Goal: Task Accomplishment & Management: Manage account settings

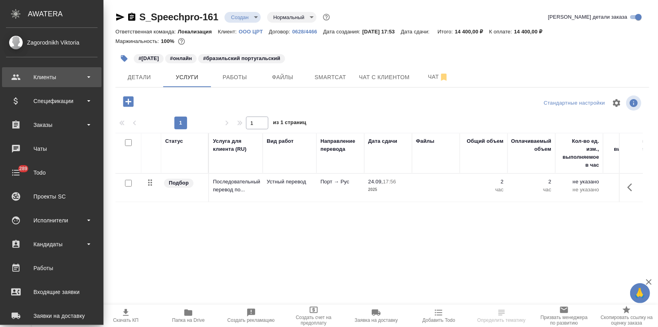
click at [42, 77] on div "Клиенты" at bounding box center [52, 77] width 92 height 12
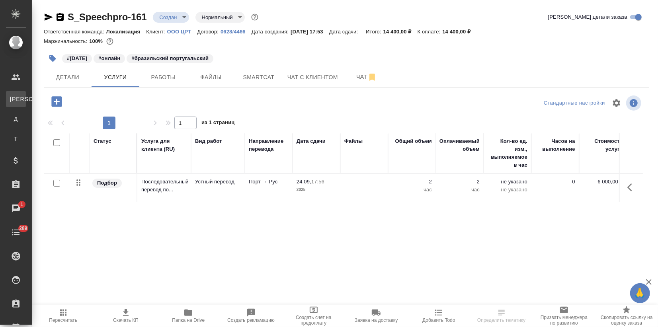
click at [26, 92] on link "К Клиенты" at bounding box center [16, 99] width 20 height 16
select select "RU"
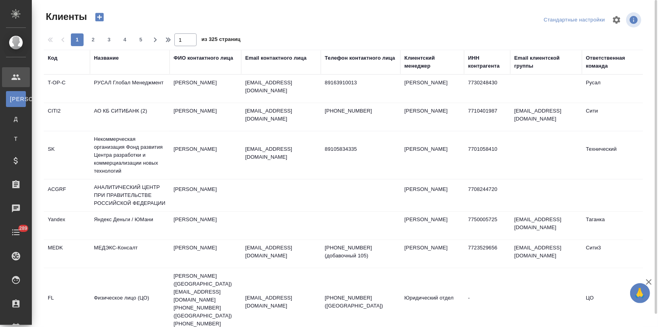
click at [107, 61] on div "Название" at bounding box center [106, 58] width 25 height 8
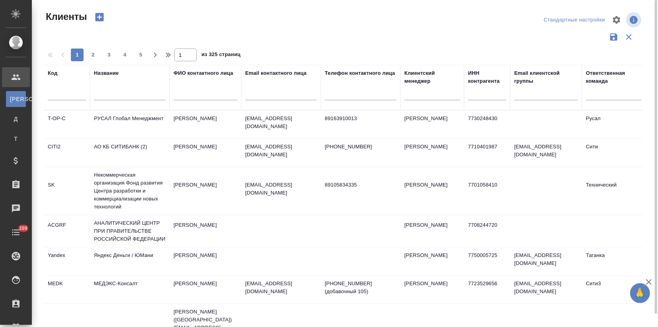
click at [109, 99] on input "text" at bounding box center [130, 95] width 72 height 10
type input "ftc"
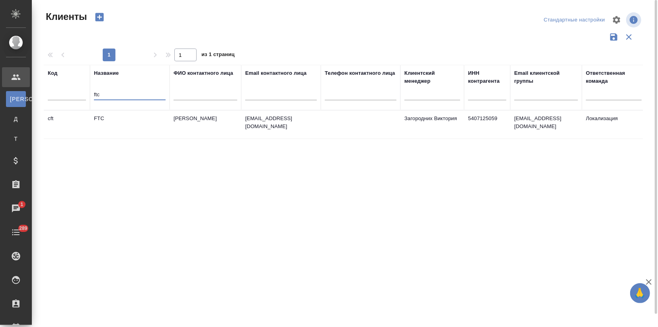
click at [230, 137] on td "Фокина Татьяна" at bounding box center [206, 125] width 72 height 28
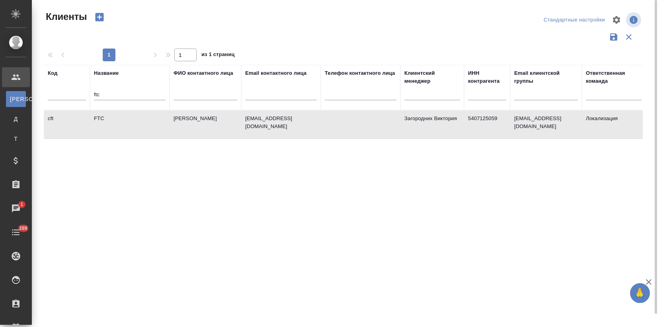
click at [230, 137] on td "Фокина Татьяна" at bounding box center [206, 125] width 72 height 28
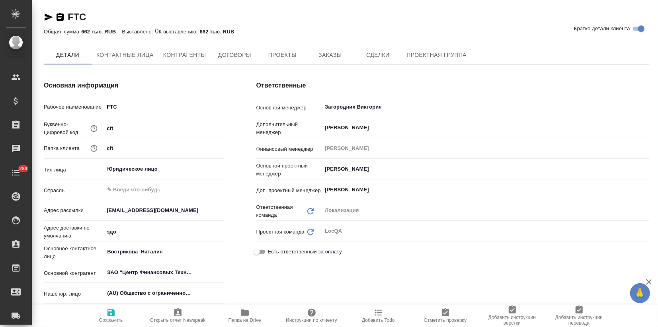
type textarea "x"
click at [331, 53] on span "Заказы" at bounding box center [330, 56] width 38 height 10
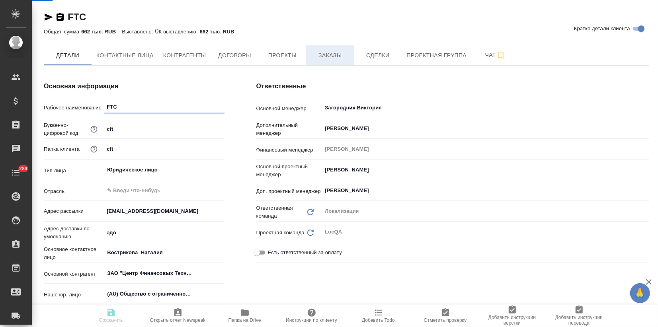
type textarea "x"
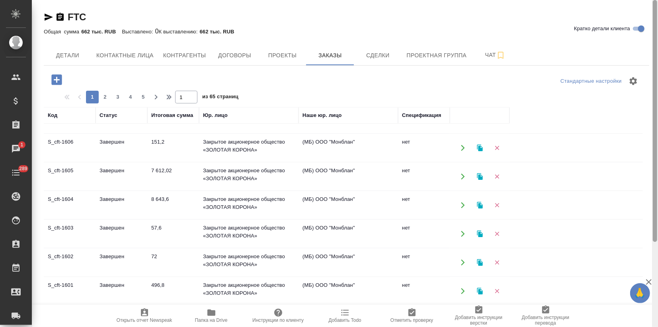
scroll to position [245, 0]
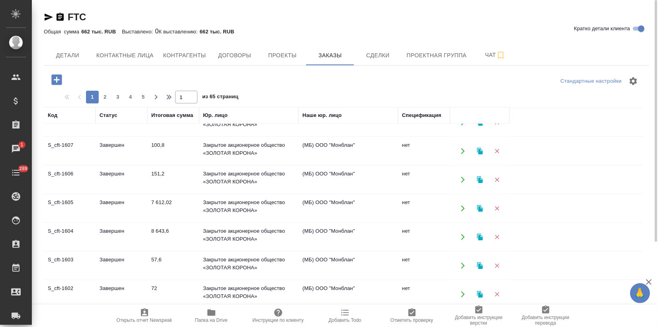
click at [104, 98] on span "2" at bounding box center [105, 97] width 13 height 8
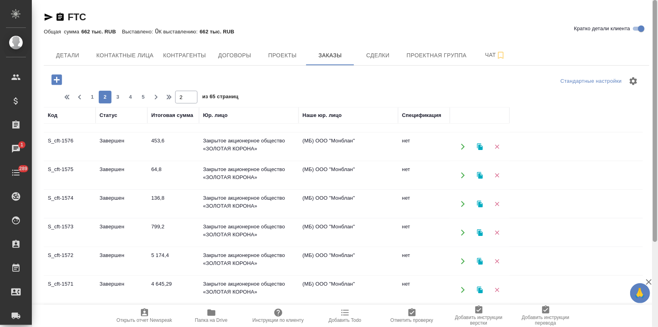
scroll to position [115, 0]
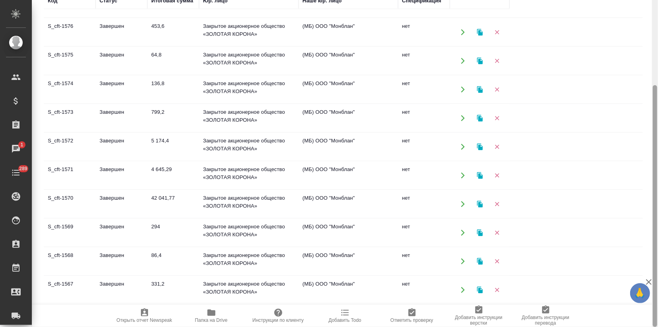
drag, startPoint x: 657, startPoint y: 133, endPoint x: 657, endPoint y: 184, distance: 50.2
click at [657, 184] on div at bounding box center [655, 163] width 6 height 327
drag, startPoint x: 658, startPoint y: 132, endPoint x: 657, endPoint y: 179, distance: 47.0
click at [657, 179] on div at bounding box center [655, 163] width 6 height 327
click at [76, 201] on td "S_cft-1570" at bounding box center [70, 204] width 52 height 28
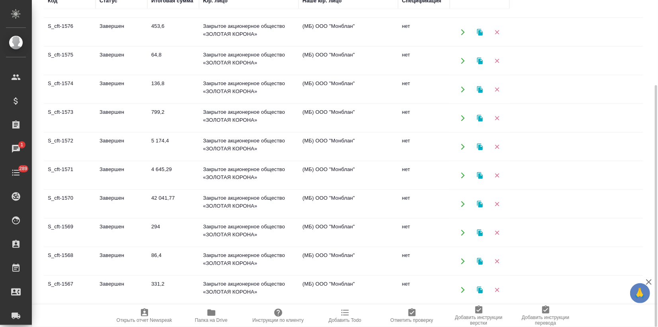
click at [76, 201] on td "S_cft-1570" at bounding box center [70, 204] width 52 height 28
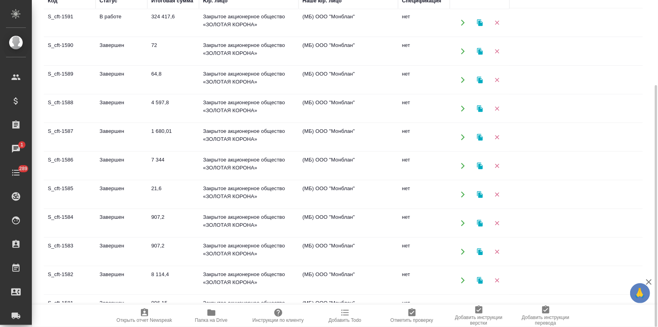
scroll to position [0, 0]
click at [141, 274] on td "Завершен" at bounding box center [122, 282] width 52 height 28
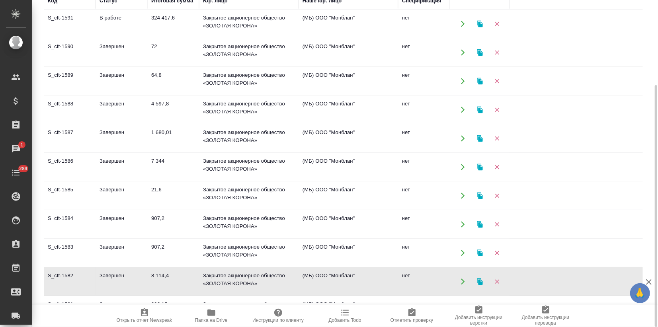
click at [141, 274] on td "Завершен" at bounding box center [122, 282] width 52 height 28
click at [135, 118] on td "Завершен" at bounding box center [122, 110] width 52 height 28
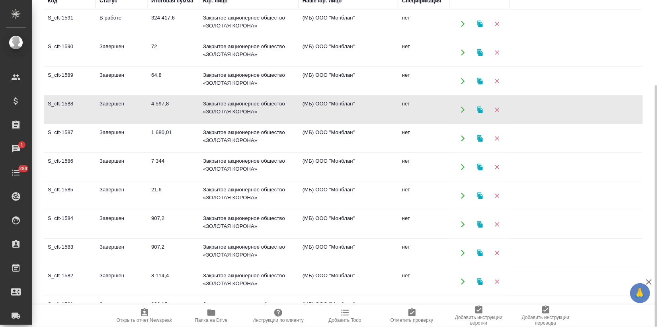
click at [135, 118] on td "Завершен" at bounding box center [122, 110] width 52 height 28
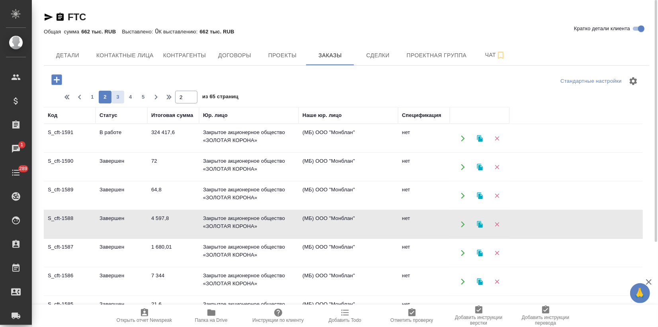
click at [116, 99] on span "3" at bounding box center [117, 97] width 13 height 8
type input "3"
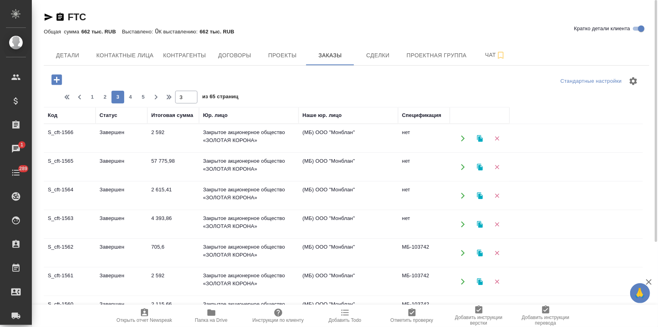
click at [115, 160] on td "Завершен" at bounding box center [122, 167] width 52 height 28
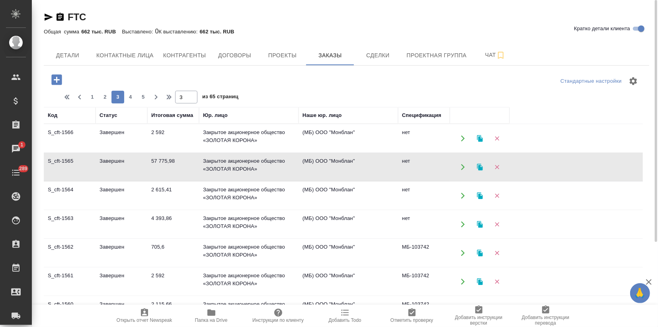
click at [479, 168] on icon "button" at bounding box center [480, 167] width 6 height 7
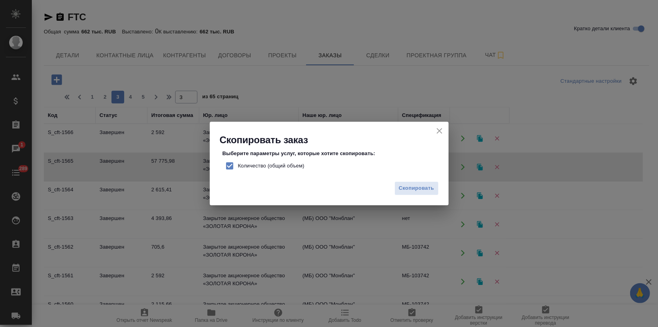
click at [229, 169] on input "Количество (общий объем)" at bounding box center [229, 166] width 17 height 17
checkbox input "false"
click at [413, 188] on span "Скопировать" at bounding box center [416, 188] width 35 height 9
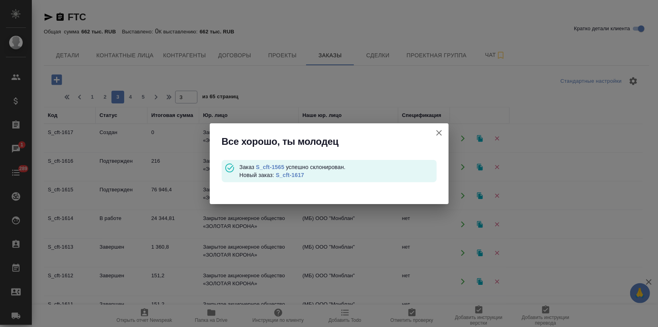
click at [289, 178] on div "Заказ S_cft-1565 успешно склонирован. Новый заказ: S_cft-1617" at bounding box center [337, 171] width 197 height 16
click at [287, 172] on link "S_cft-1617" at bounding box center [290, 175] width 28 height 6
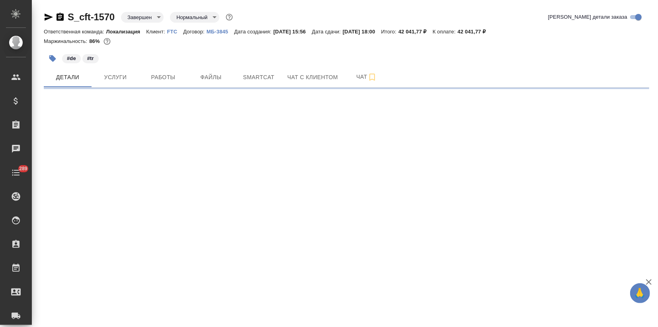
select select "RU"
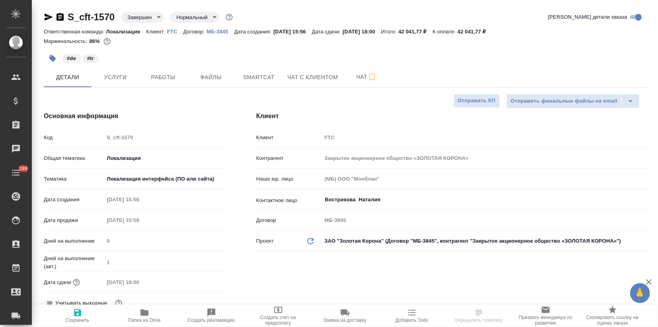
type textarea "x"
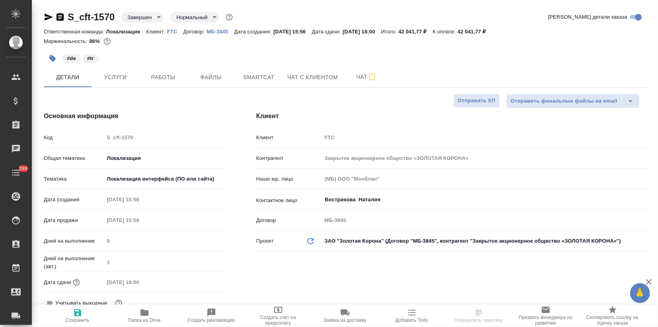
type textarea "x"
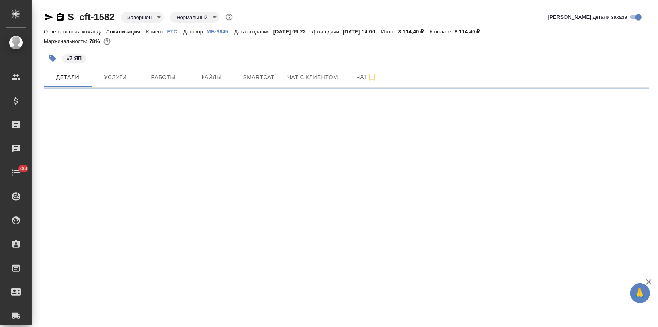
select select "RU"
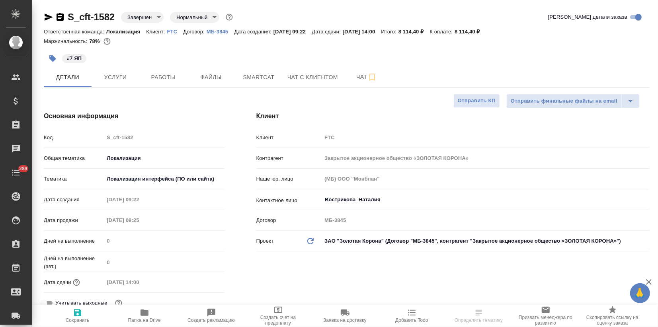
type textarea "x"
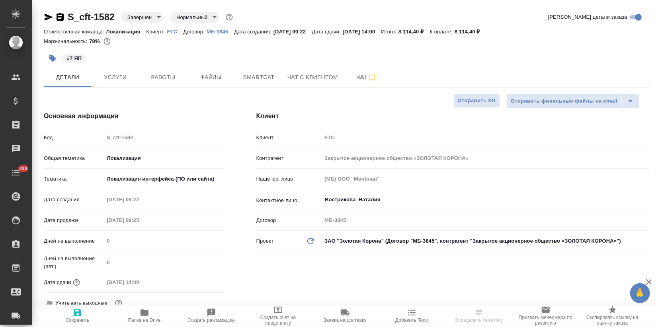
type textarea "x"
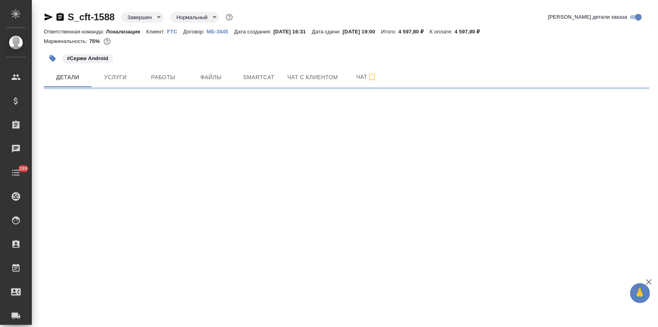
select select "RU"
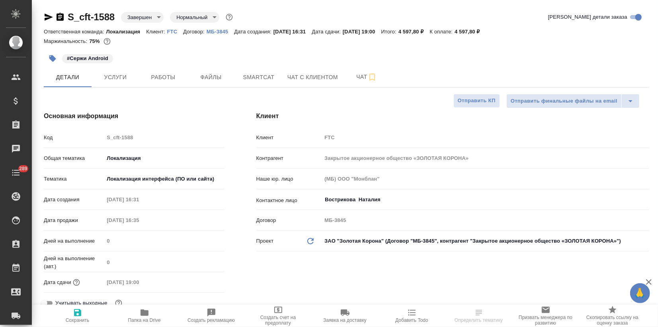
type textarea "x"
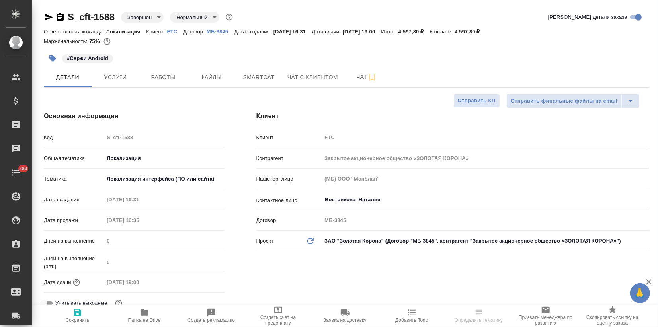
type textarea "x"
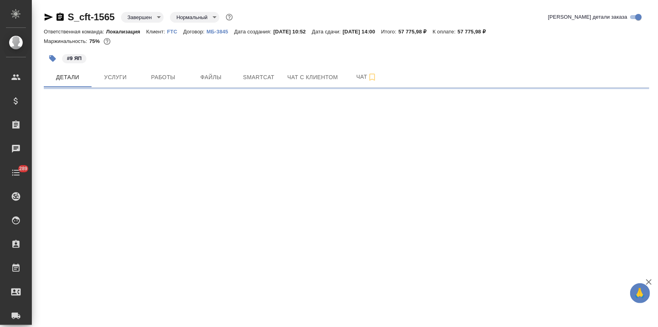
select select "RU"
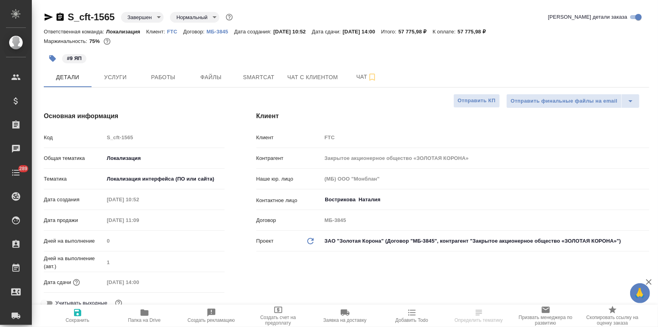
type textarea "x"
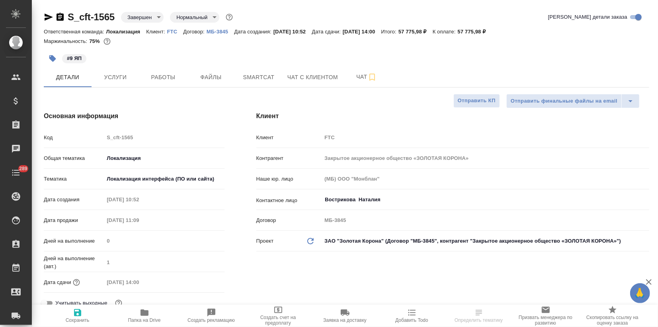
type textarea "x"
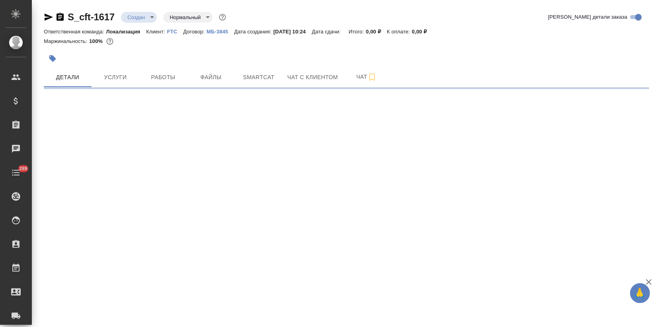
select select "RU"
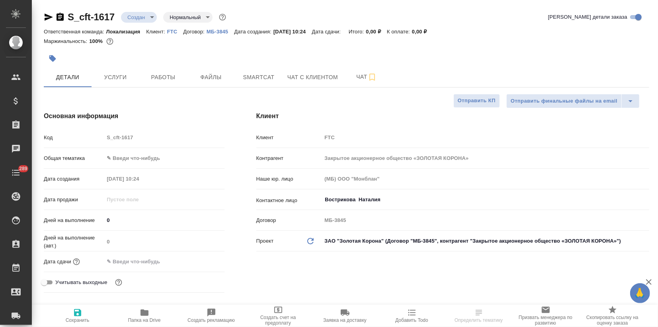
type textarea "x"
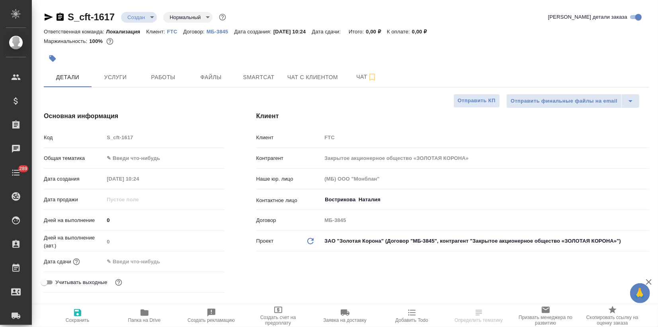
type textarea "x"
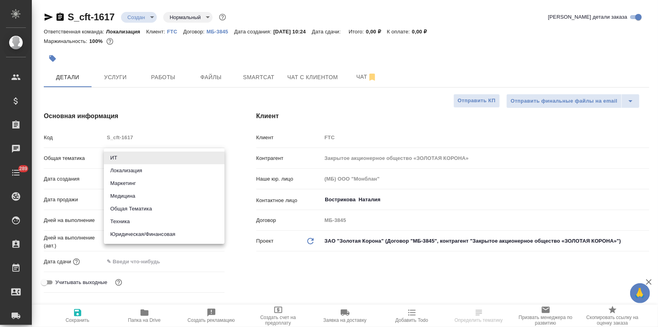
click at [117, 164] on body "🙏 .cls-1 fill:#fff; AWATERA Zagorodnikh Viktoria Клиенты Спецификации Заказы Ча…" at bounding box center [329, 163] width 658 height 327
click at [123, 172] on li "Локализация" at bounding box center [164, 170] width 121 height 13
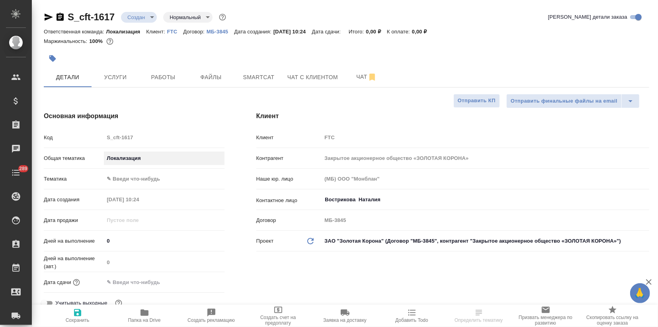
type input "local"
type textarea "x"
click at [118, 179] on body "🙏 .cls-1 fill:#fff; AWATERA Zagorodnikh Viktoria Клиенты Спецификации Заказы 1 …" at bounding box center [329, 163] width 658 height 327
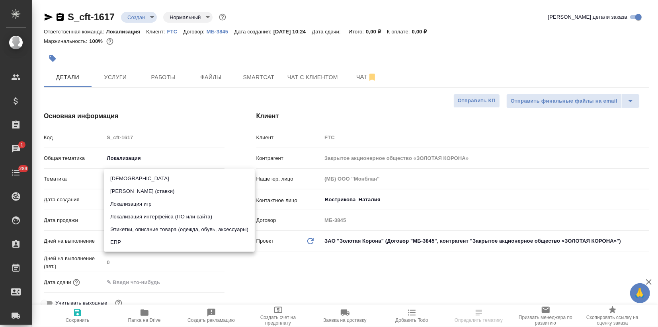
click at [131, 218] on li "Локализация интерфейса (ПО или сайта)" at bounding box center [179, 217] width 151 height 13
type textarea "x"
type input "5a8b8b956a9677013d343e0d"
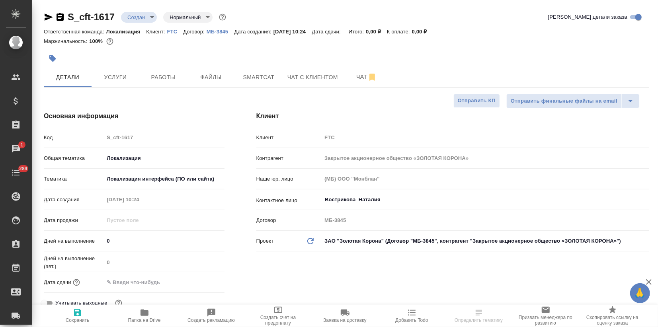
click at [73, 313] on span "Сохранить" at bounding box center [77, 315] width 57 height 15
type textarea "x"
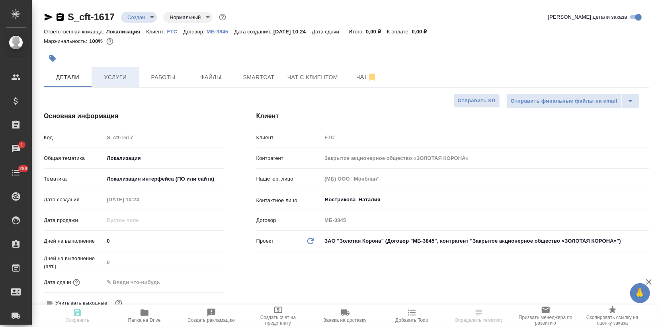
type textarea "x"
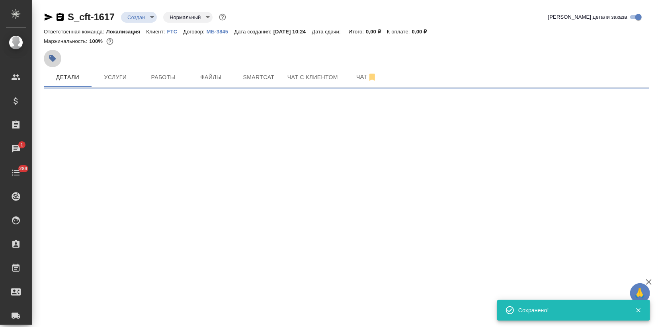
click at [54, 57] on icon "button" at bounding box center [52, 58] width 7 height 7
select select "RU"
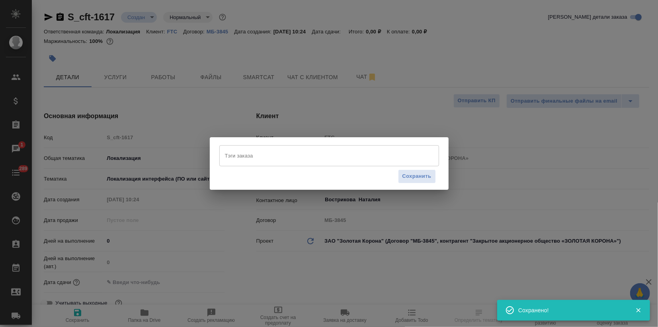
type textarea "x"
click at [273, 156] on input "Тэги заказа" at bounding box center [321, 156] width 197 height 14
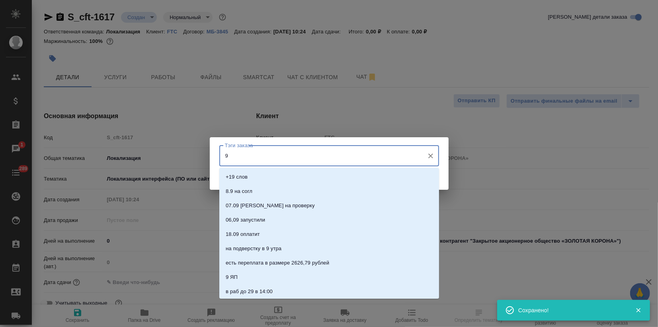
type input "9"
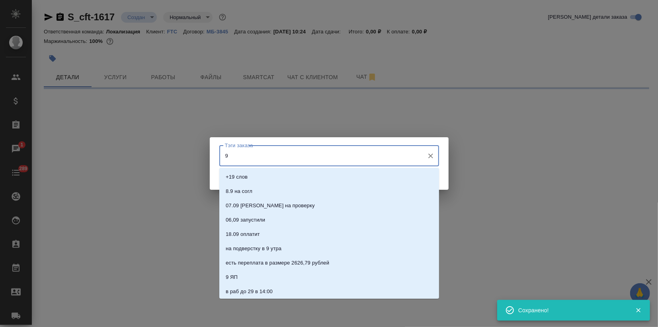
select select "RU"
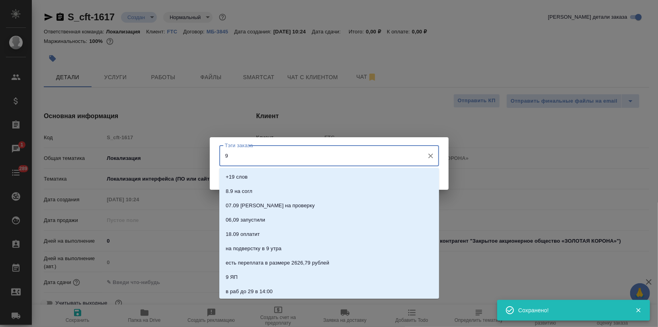
type textarea "x"
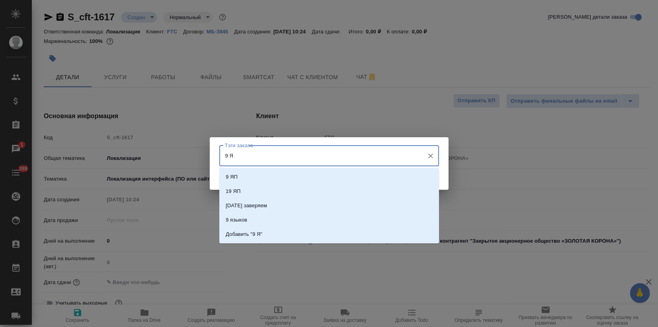
type input "9 ЯП"
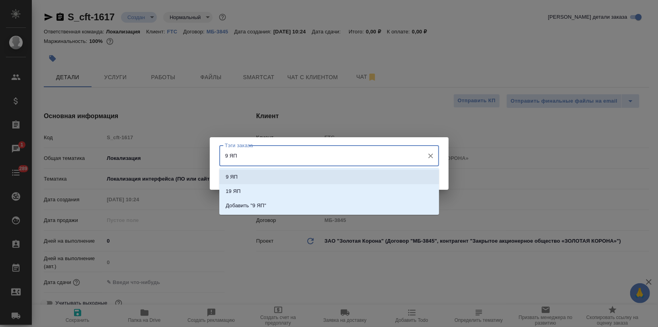
click at [304, 180] on li "9 ЯП" at bounding box center [329, 177] width 220 height 14
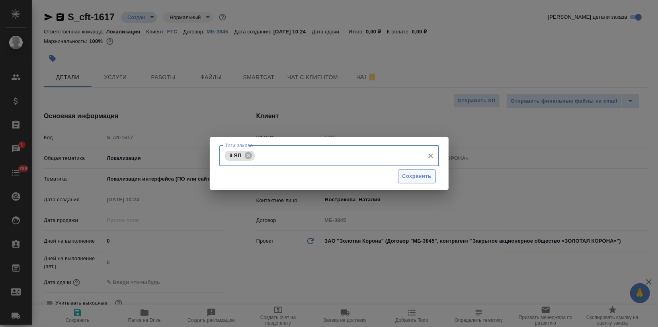
click at [405, 175] on span "Сохранить" at bounding box center [417, 176] width 29 height 9
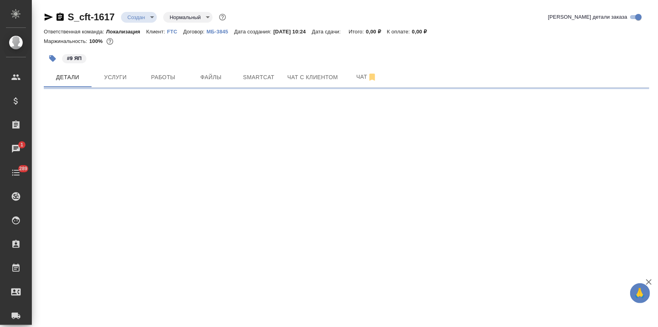
select select "RU"
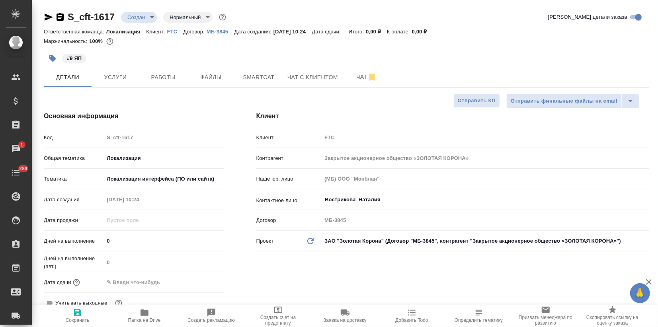
type textarea "x"
drag, startPoint x: 118, startPoint y: 18, endPoint x: 53, endPoint y: 13, distance: 64.7
click at [53, 13] on div "S_cft-1617 Создан new Нормальный normal" at bounding box center [136, 17] width 184 height 13
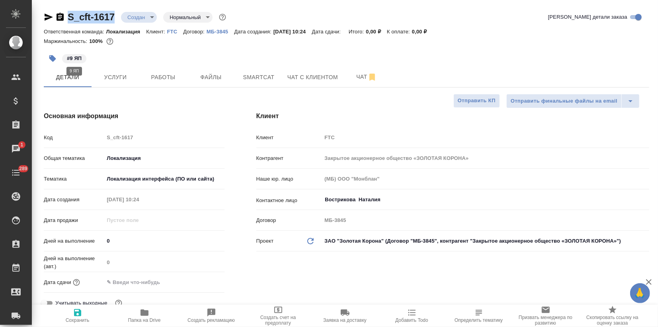
copy link "S_cft-1617"
type textarea "x"
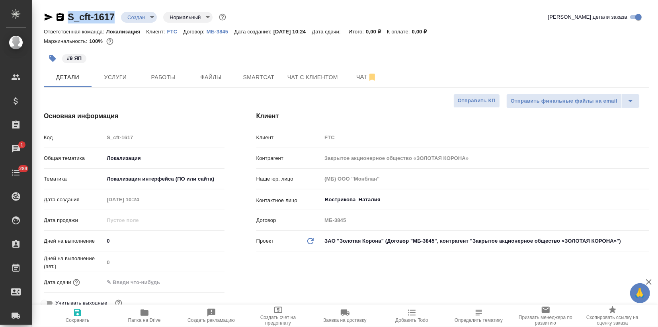
type textarea "x"
click at [121, 74] on span "Услуги" at bounding box center [115, 77] width 38 height 10
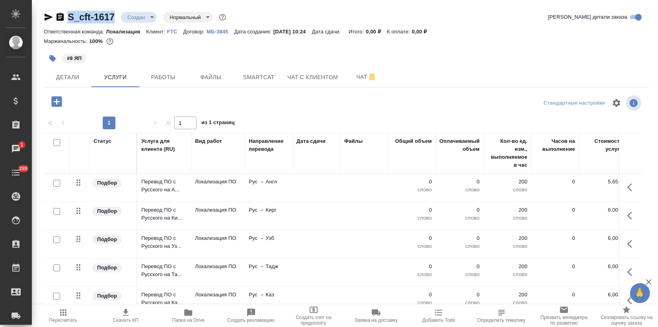
click at [57, 141] on input "checkbox" at bounding box center [56, 142] width 7 height 7
checkbox input "true"
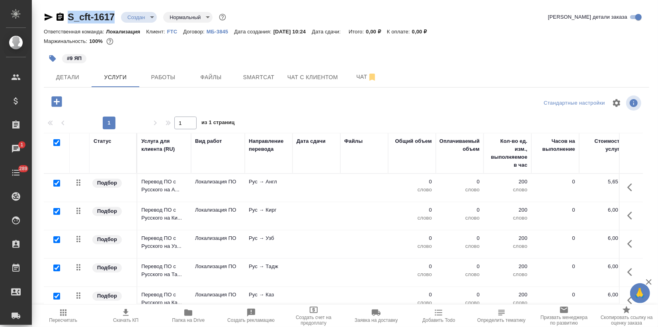
checkbox input "true"
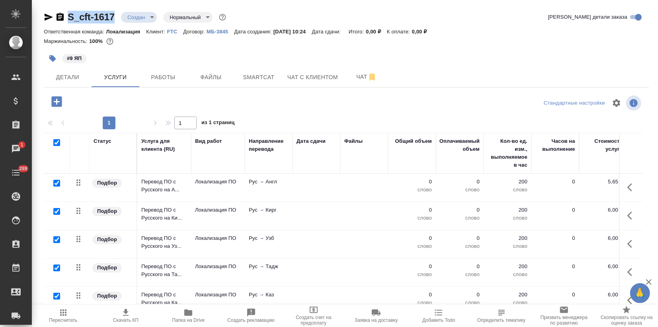
checkbox input "true"
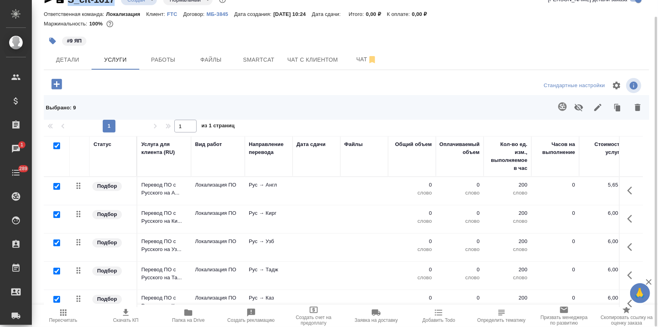
scroll to position [130, 0]
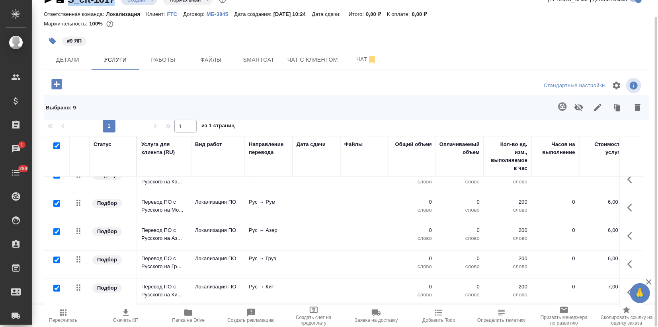
click at [596, 111] on icon "button" at bounding box center [598, 108] width 10 height 10
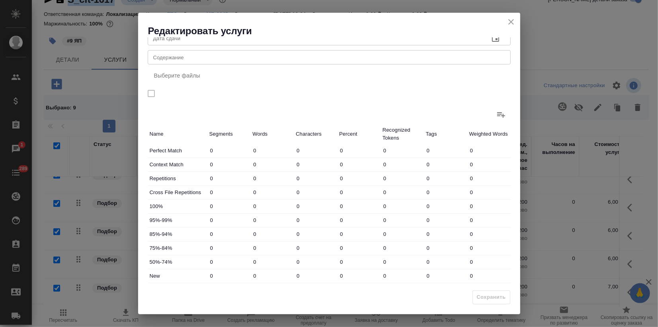
scroll to position [92, 0]
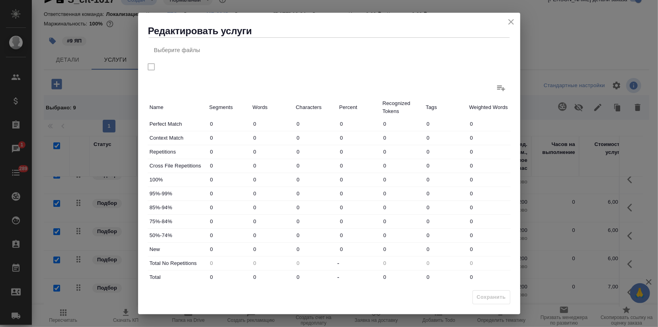
drag, startPoint x: 260, startPoint y: 250, endPoint x: 246, endPoint y: 249, distance: 13.2
click at [247, 249] on div "New 0 0 0 0 0 0 0" at bounding box center [329, 250] width 363 height 14
type input "8"
drag, startPoint x: 254, startPoint y: 275, endPoint x: 265, endPoint y: 276, distance: 10.8
click at [263, 276] on input "0" at bounding box center [272, 278] width 43 height 12
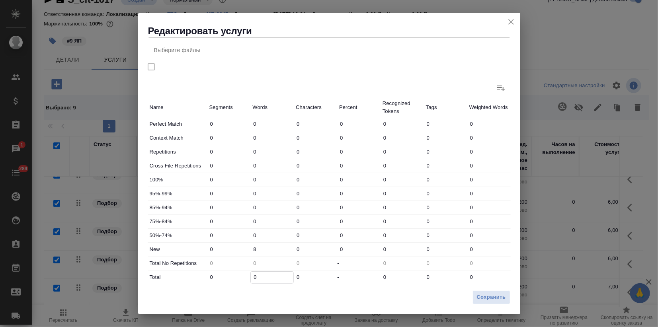
type input "8"
click at [477, 296] on span "Сохранить" at bounding box center [491, 297] width 29 height 9
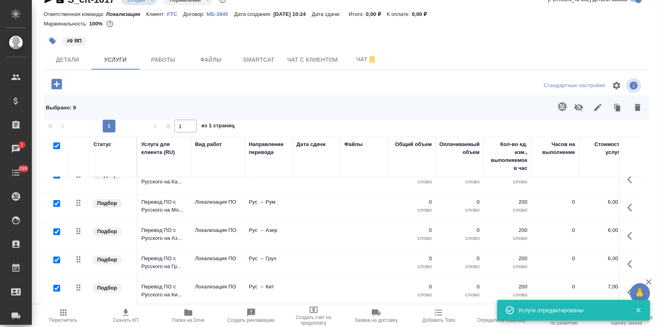
click at [72, 322] on span "Пересчитать" at bounding box center [63, 321] width 28 height 6
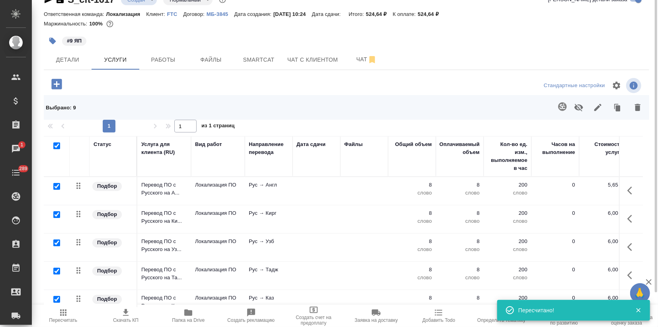
scroll to position [0, 0]
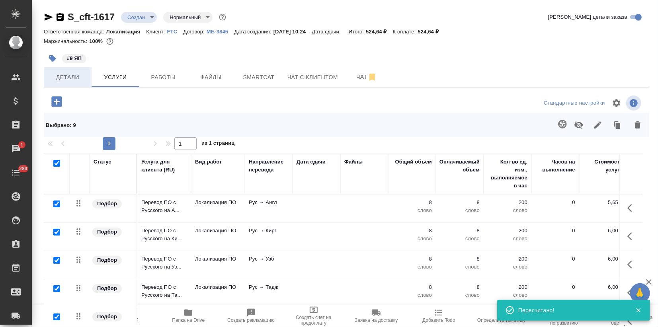
click at [57, 77] on span "Детали" at bounding box center [68, 77] width 38 height 10
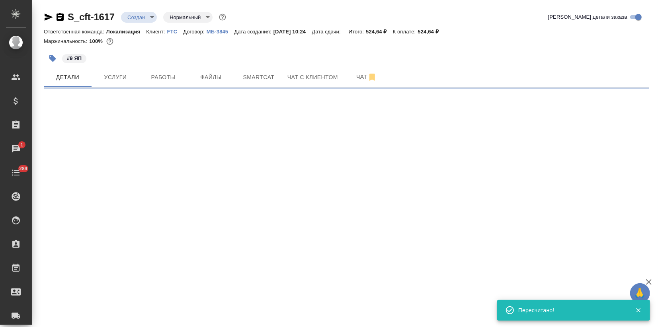
select select "RU"
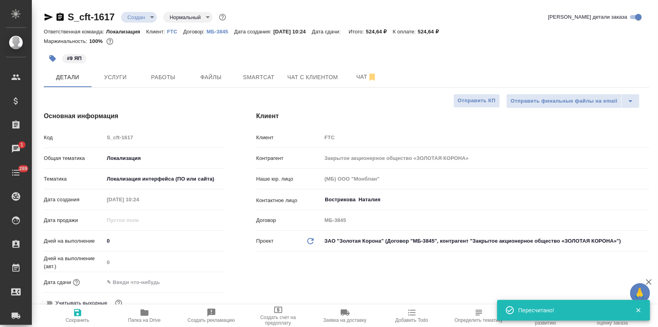
type textarea "x"
click at [132, 281] on input "text" at bounding box center [139, 283] width 70 height 12
click at [199, 283] on icon "button" at bounding box center [201, 282] width 7 height 8
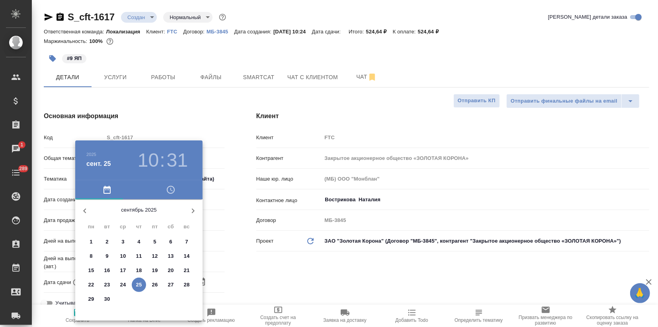
click at [141, 286] on p "25" at bounding box center [139, 285] width 6 height 8
type input "25.09.2025 10:31"
type textarea "x"
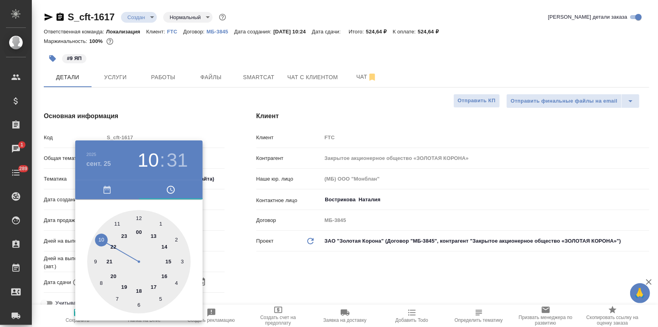
click at [139, 291] on div at bounding box center [139, 262] width 104 height 104
type input "25.09.2025 18:31"
type textarea "x"
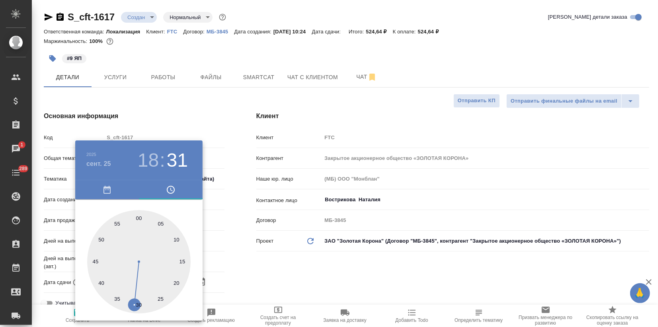
click at [138, 220] on div at bounding box center [139, 262] width 104 height 104
type input "25.09.2025 18:00"
type textarea "x"
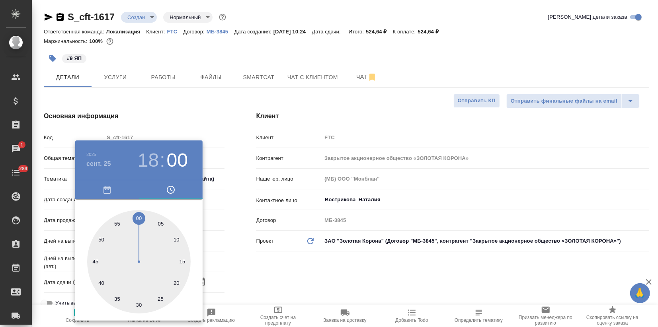
click at [166, 121] on div at bounding box center [329, 163] width 658 height 327
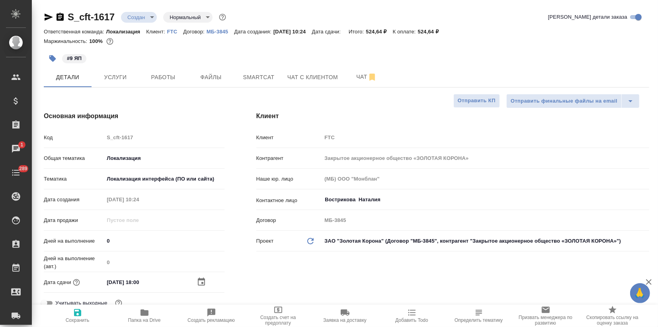
click at [81, 317] on icon "button" at bounding box center [78, 313] width 10 height 10
type textarea "x"
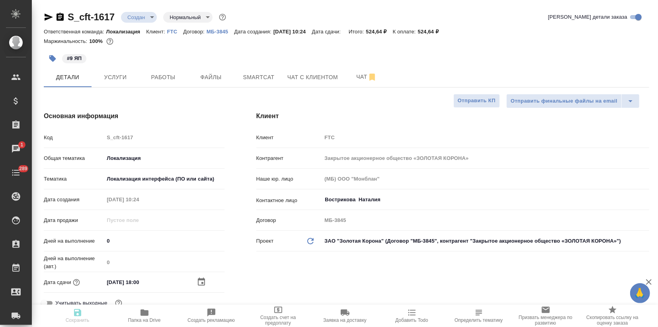
type textarea "x"
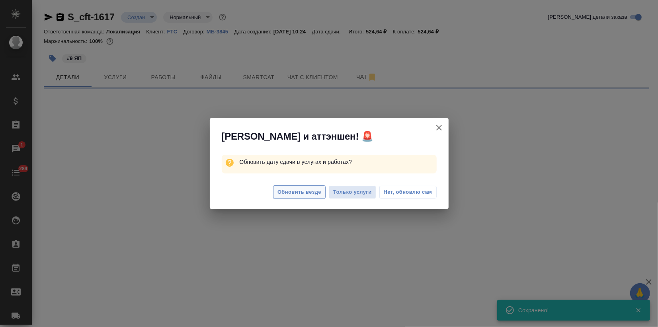
select select "RU"
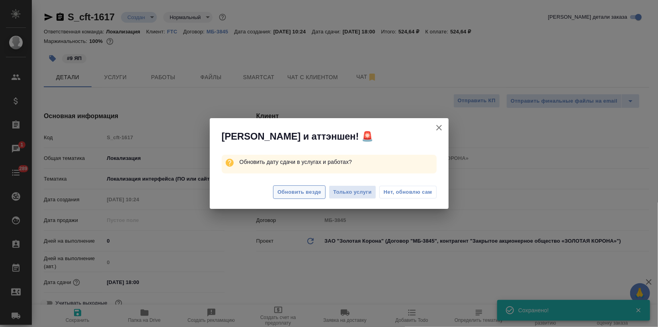
type textarea "x"
click at [317, 194] on span "Обновить везде" at bounding box center [300, 192] width 44 height 9
type textarea "x"
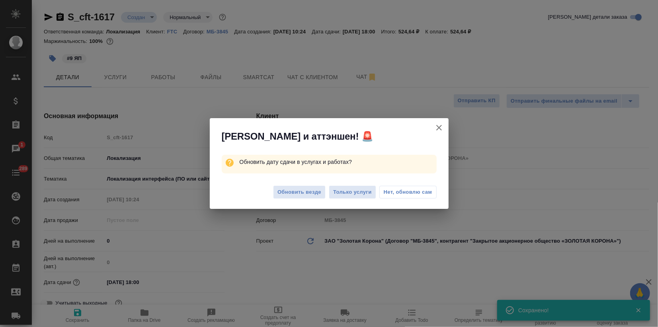
type textarea "x"
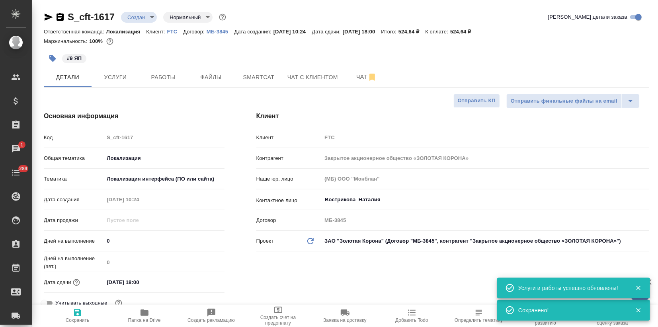
click at [143, 20] on body "🙏 .cls-1 fill:#fff; AWATERA Zagorodnikh Viktoria Клиенты Спецификации Заказы 1 …" at bounding box center [329, 163] width 658 height 327
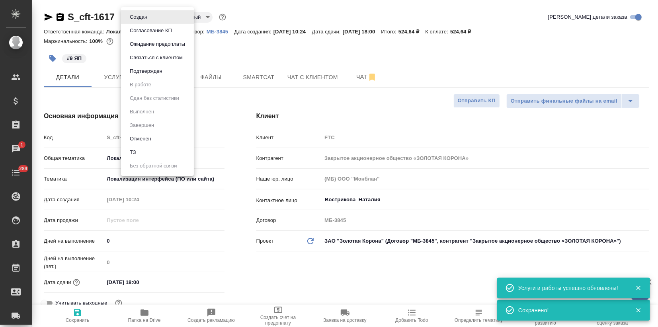
click at [143, 72] on button "Подтвержден" at bounding box center [145, 71] width 37 height 9
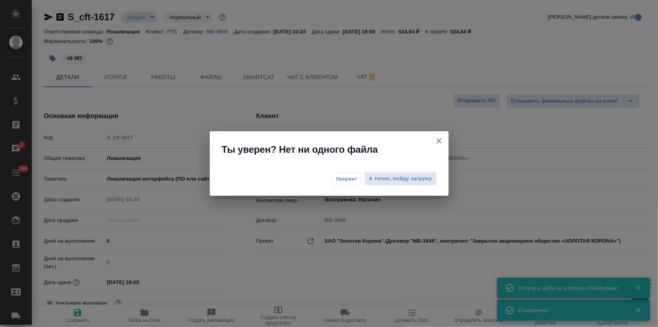
click at [337, 179] on span "Уверен!" at bounding box center [346, 179] width 21 height 8
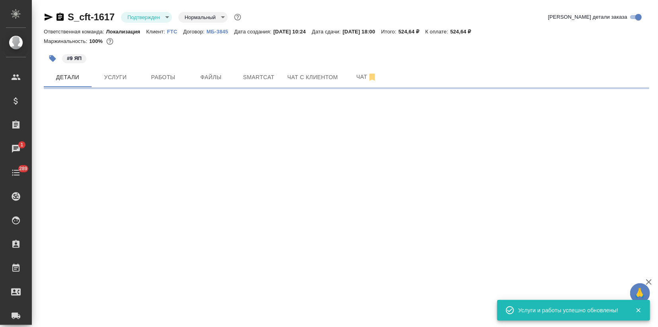
select select "RU"
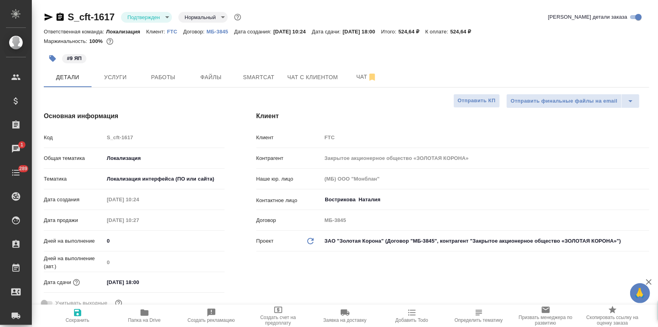
type textarea "x"
drag, startPoint x: 48, startPoint y: 18, endPoint x: 85, endPoint y: 127, distance: 116.1
click at [48, 18] on icon "button" at bounding box center [49, 17] width 8 height 7
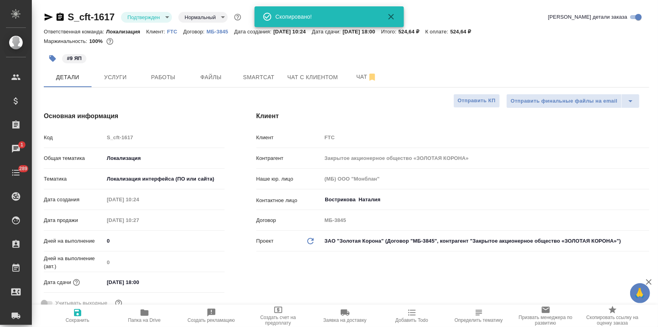
type textarea "x"
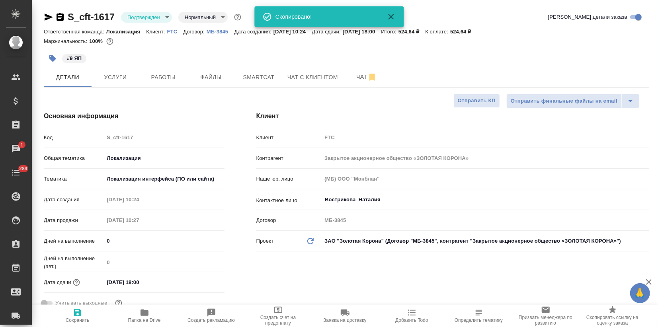
type textarea "x"
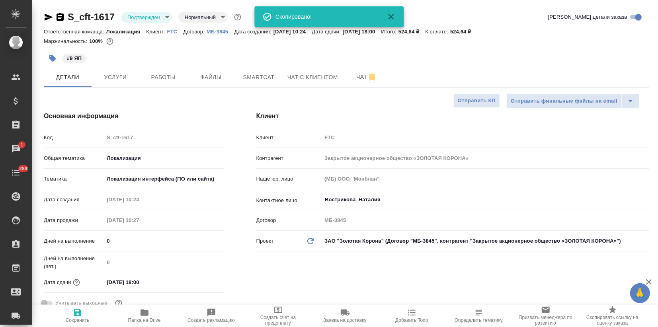
type textarea "x"
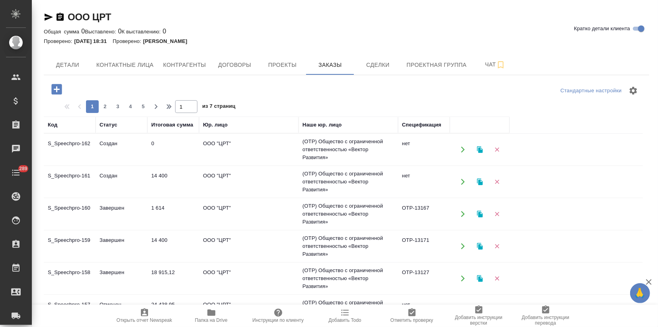
click at [164, 150] on td "0" at bounding box center [173, 150] width 52 height 28
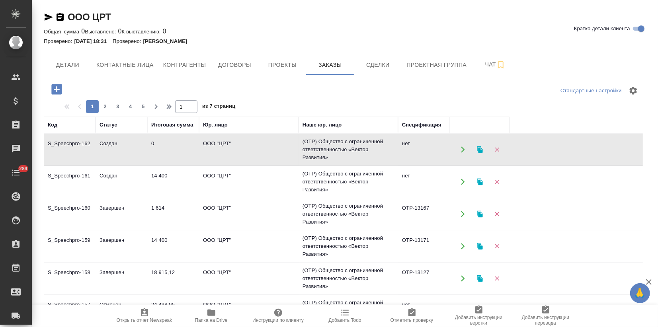
click at [164, 150] on td "0" at bounding box center [173, 150] width 52 height 28
click at [146, 188] on td "Создан" at bounding box center [122, 182] width 52 height 28
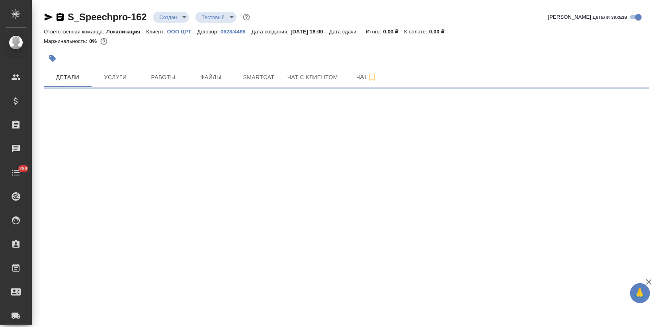
select select "RU"
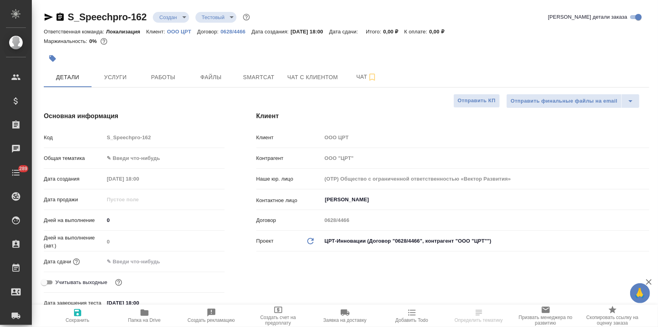
type textarea "x"
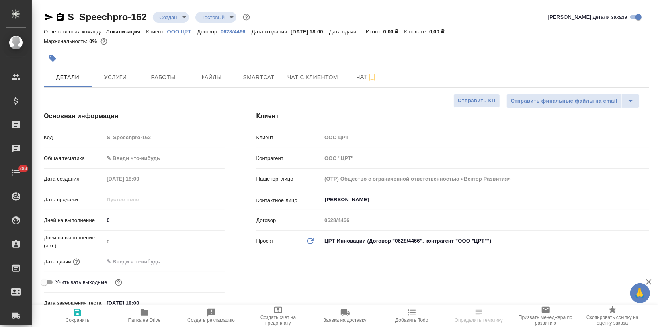
type textarea "x"
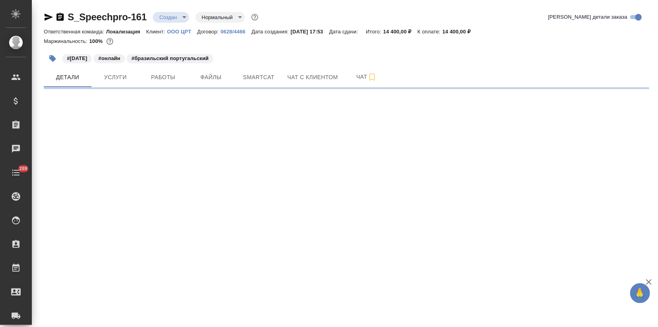
select select "RU"
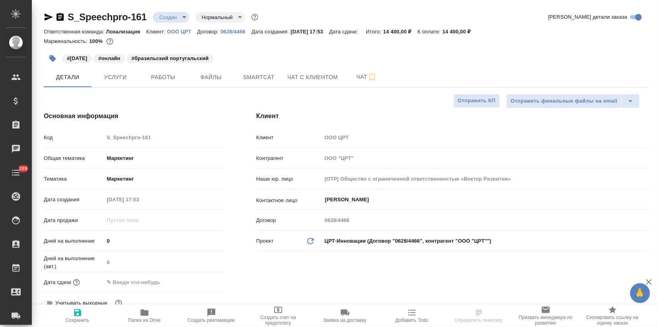
type textarea "x"
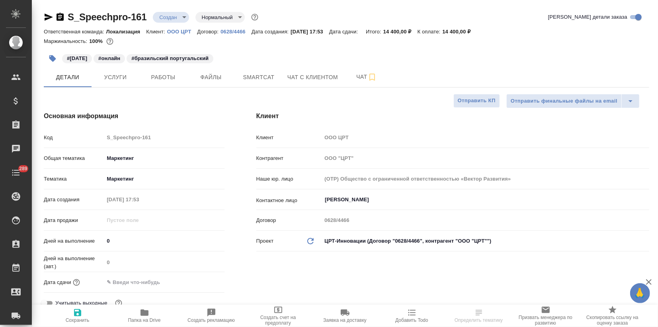
type textarea "x"
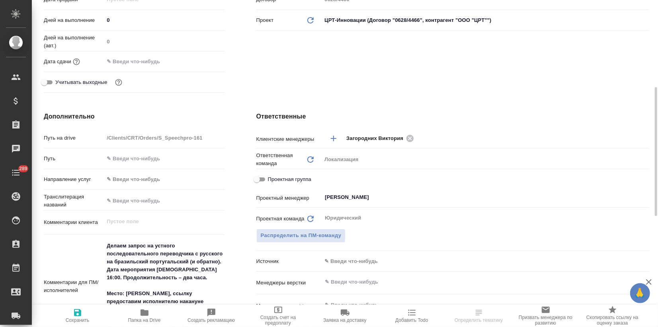
type textarea "x"
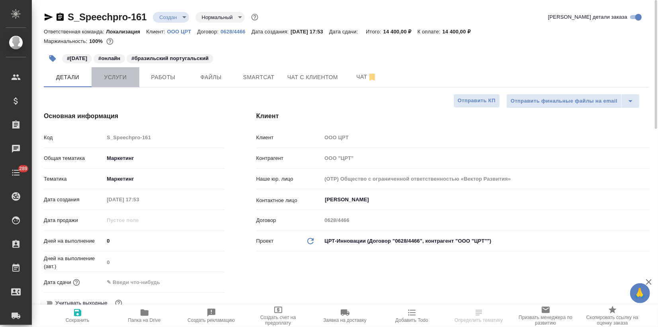
click at [129, 74] on span "Услуги" at bounding box center [115, 77] width 38 height 10
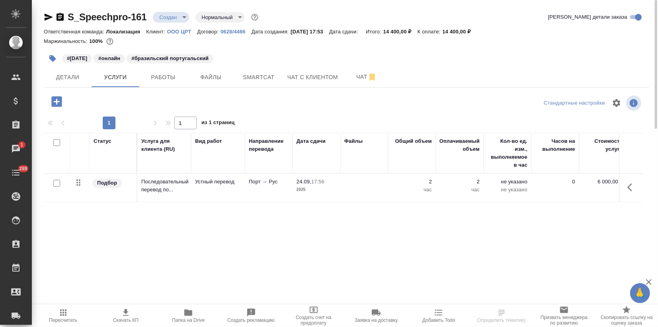
click at [338, 183] on td "24.09, 17:56 2025" at bounding box center [317, 188] width 48 height 28
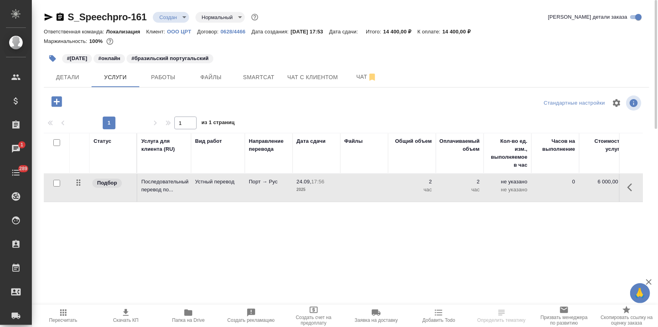
click at [338, 183] on td "24.09, 17:56 2025" at bounding box center [317, 188] width 48 height 28
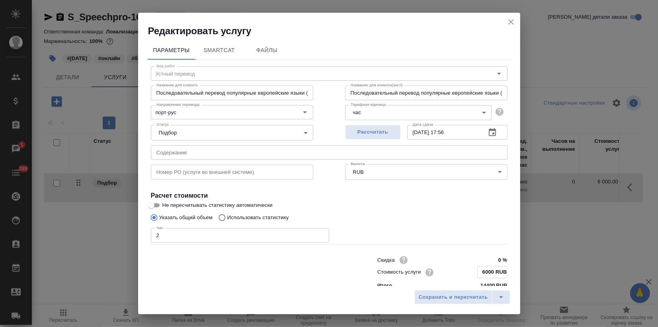
drag, startPoint x: 481, startPoint y: 270, endPoint x: 473, endPoint y: 270, distance: 8.0
click at [478, 270] on input "6000 RUB" at bounding box center [492, 273] width 29 height 12
type input "7500 RUB"
click at [483, 297] on span "Сохранить и пересчитать" at bounding box center [453, 297] width 69 height 9
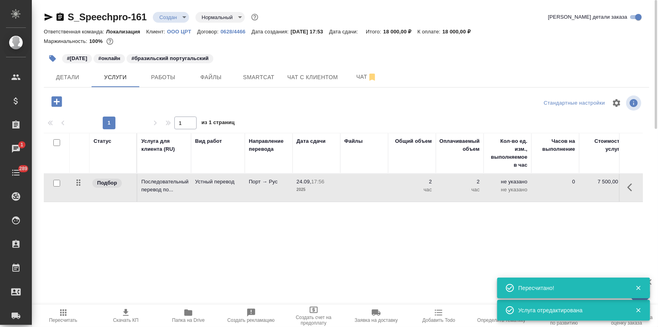
click at [68, 320] on span "Пересчитать" at bounding box center [63, 321] width 28 height 6
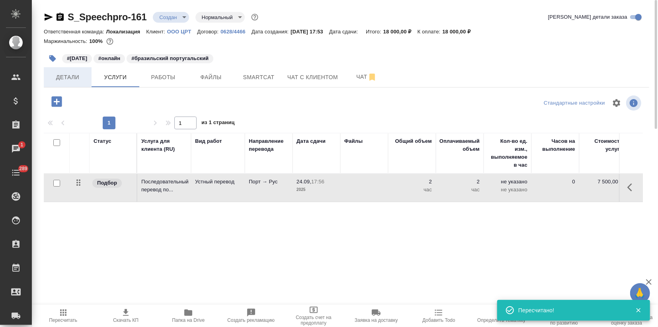
click at [76, 82] on span "Детали" at bounding box center [68, 77] width 38 height 10
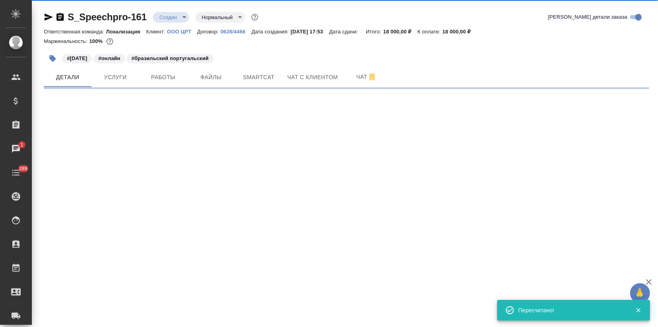
select select "RU"
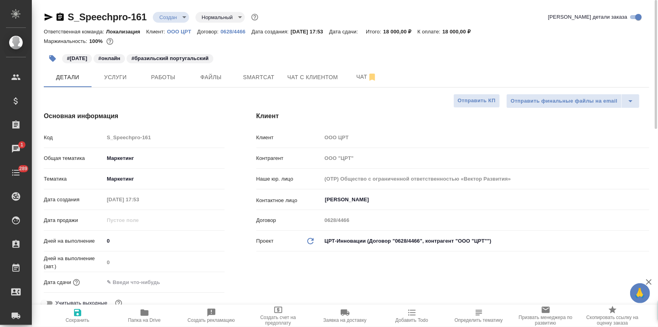
type textarea "x"
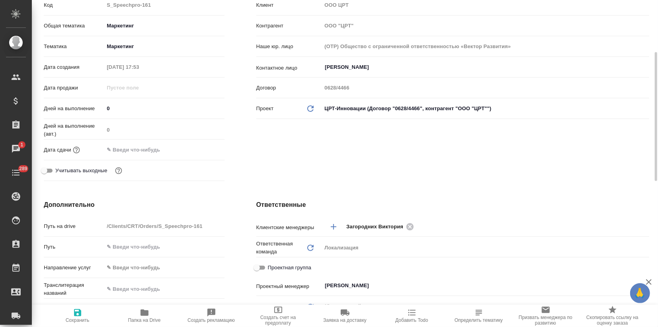
click at [137, 154] on input "text" at bounding box center [139, 150] width 70 height 12
click at [199, 149] on icon "button" at bounding box center [202, 150] width 10 height 10
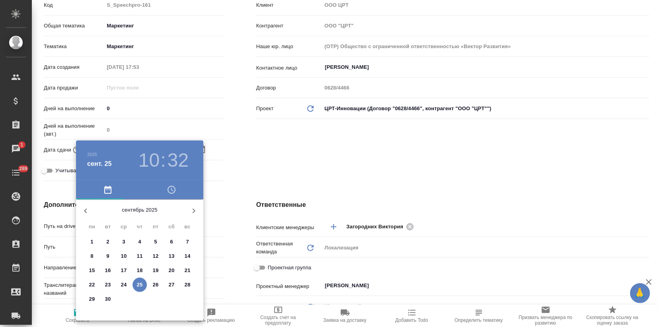
click at [194, 210] on icon "button" at bounding box center [194, 211] width 3 height 5
click at [137, 242] on span "2" at bounding box center [140, 242] width 14 height 8
type input "02.10.2025 10:32"
type textarea "x"
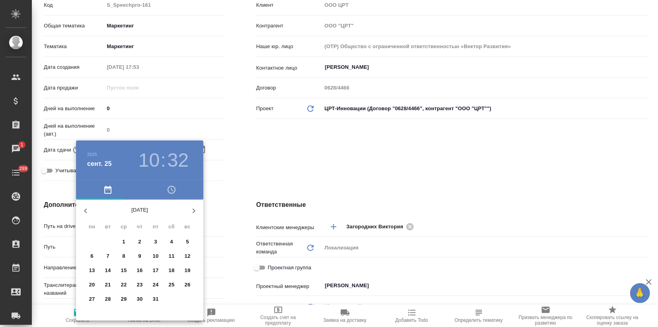
type textarea "x"
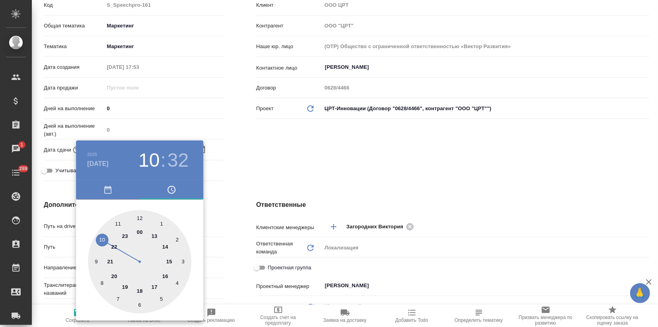
click at [166, 275] on div at bounding box center [140, 262] width 104 height 104
type input "02.10.2025 16:32"
type textarea "x"
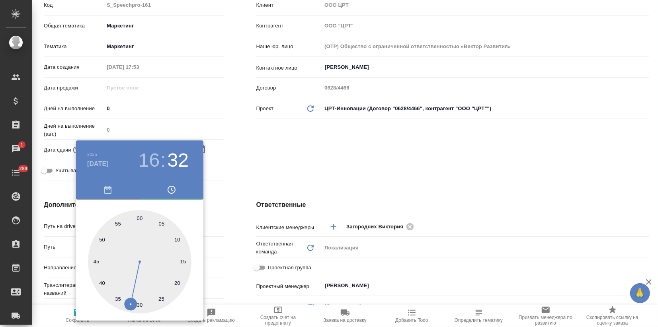
click at [140, 216] on div at bounding box center [140, 262] width 104 height 104
type input "02.10.2025 16:00"
type textarea "x"
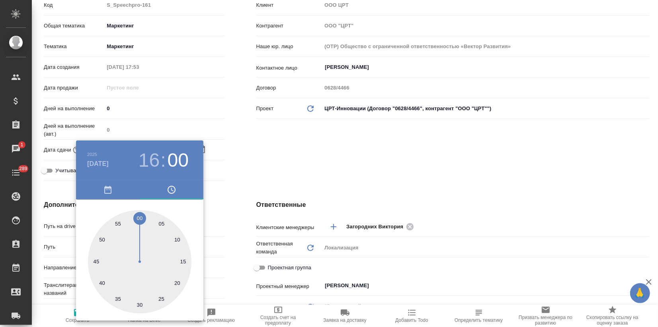
click at [270, 166] on div at bounding box center [329, 163] width 658 height 327
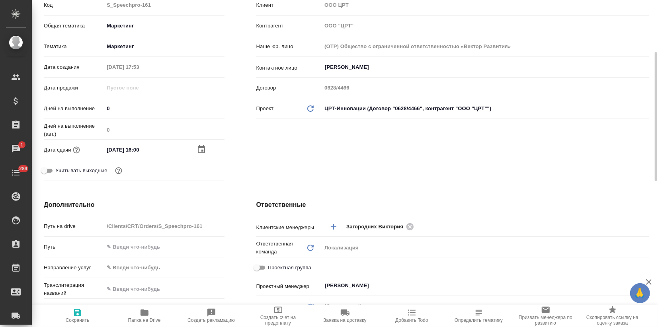
click at [87, 313] on span "Сохранить" at bounding box center [77, 315] width 57 height 15
type textarea "x"
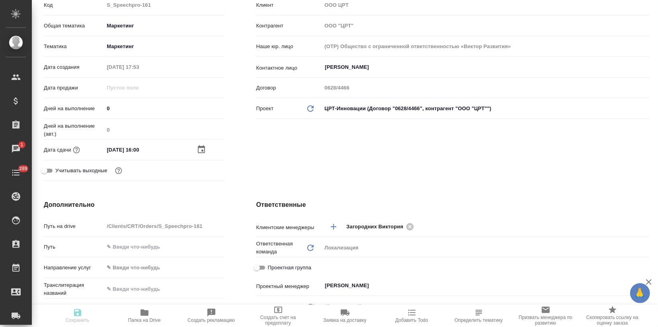
type textarea "x"
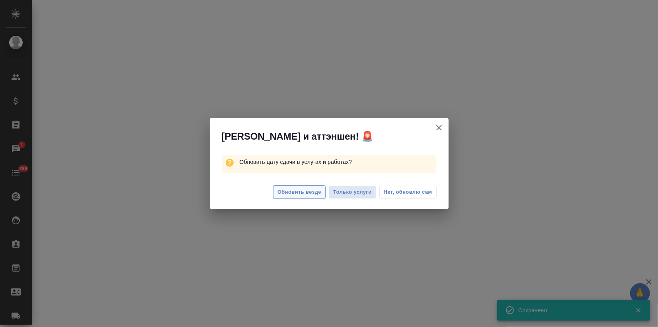
click at [299, 190] on span "Обновить везде" at bounding box center [300, 192] width 44 height 9
select select "RU"
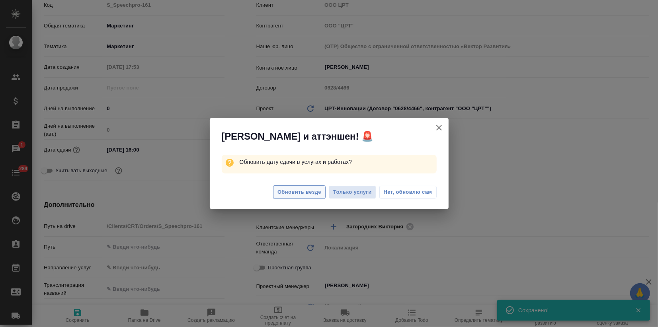
type textarea "x"
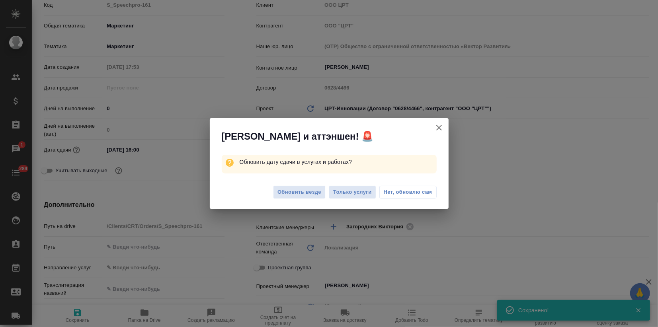
type textarea "x"
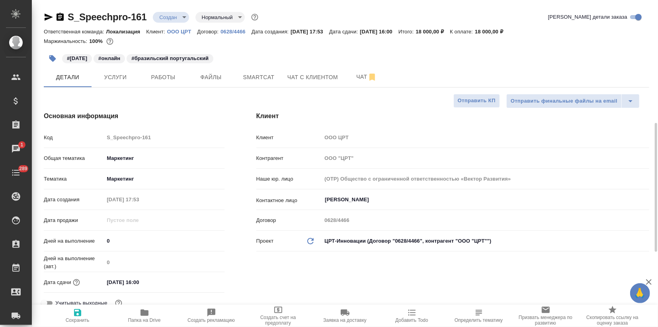
scroll to position [88, 0]
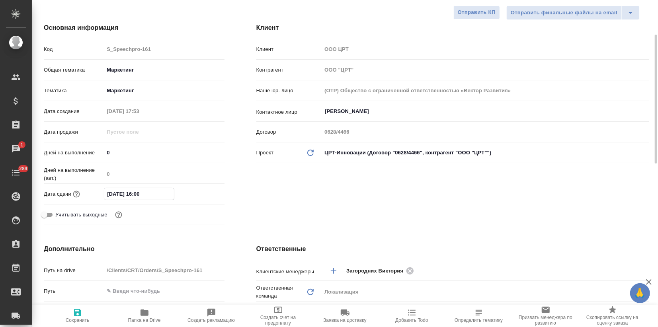
click at [137, 195] on input "02.10.2025 16:00" at bounding box center [139, 194] width 70 height 12
type input "02.10.2025 18:00"
type textarea "x"
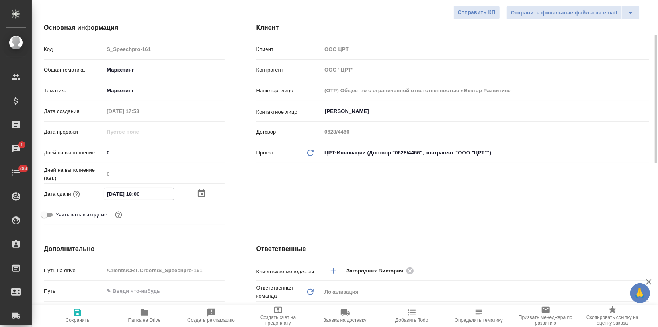
type input "02.10.2025 18:00"
click at [83, 316] on span "Сохранить" at bounding box center [77, 315] width 57 height 15
type textarea "x"
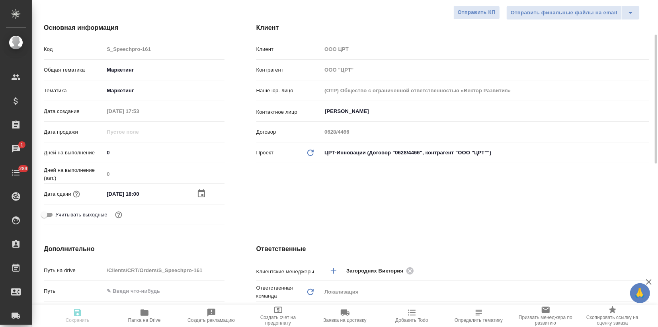
type textarea "x"
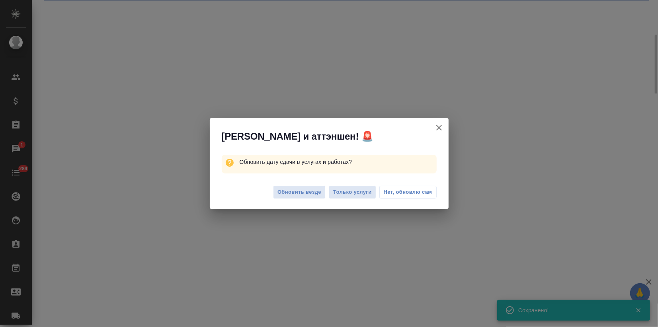
select select "RU"
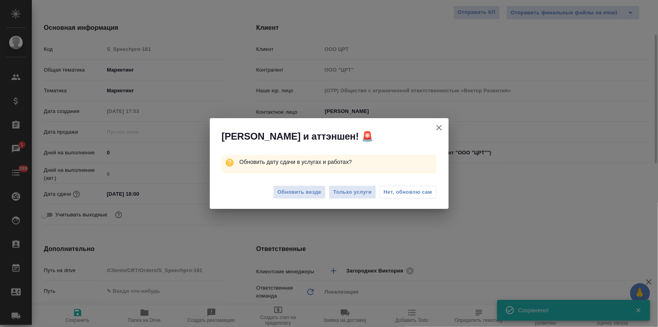
type textarea "x"
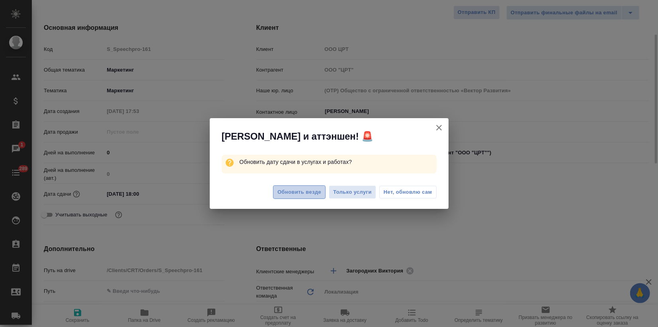
click at [297, 190] on span "Обновить везде" at bounding box center [300, 192] width 44 height 9
type textarea "x"
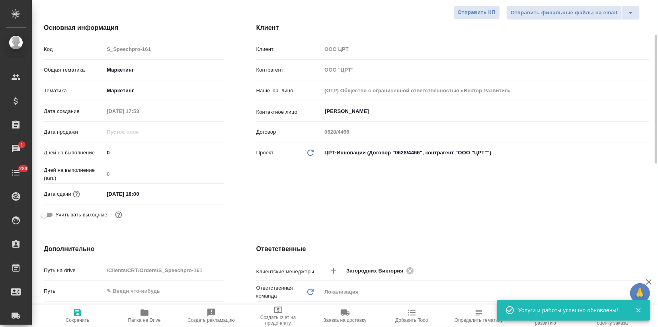
scroll to position [0, 0]
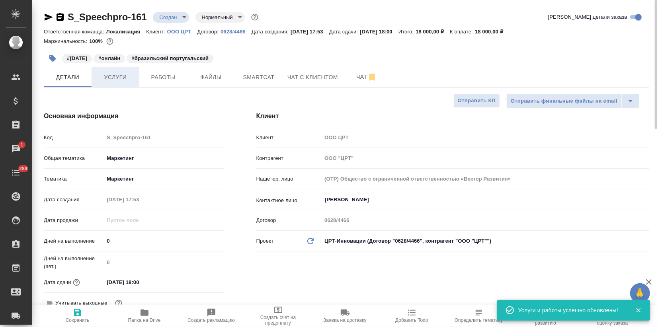
click at [116, 81] on span "Услуги" at bounding box center [115, 77] width 38 height 10
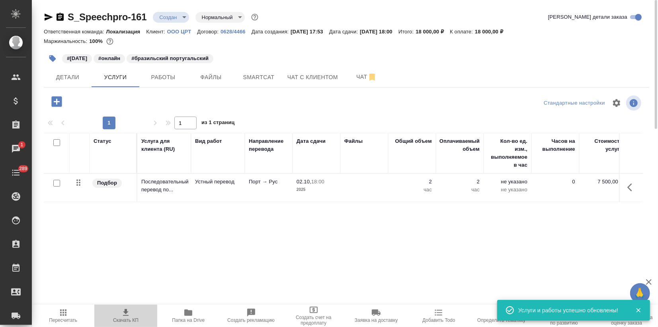
click at [120, 322] on span "Скачать КП" at bounding box center [125, 321] width 25 height 6
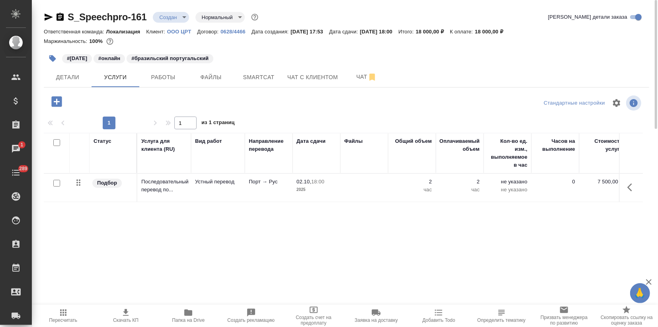
click at [122, 245] on div "Статус Услуга для клиента (RU) Вид работ Направление перевода Дата сдачи Файлы …" at bounding box center [343, 218] width 599 height 171
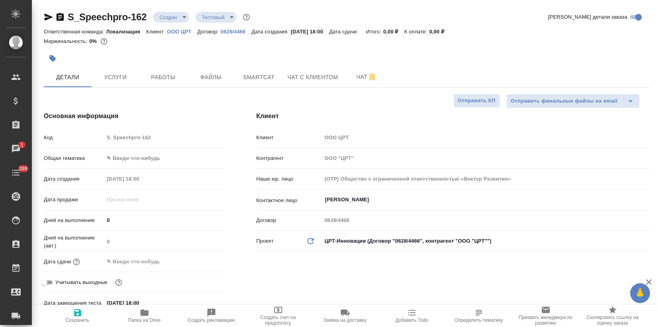
select select "RU"
click at [134, 159] on body "🙏 .cls-1 fill:#fff; AWATERA Zagorodnikh Viktoria Клиенты Спецификации Заказы 1 …" at bounding box center [329, 163] width 658 height 327
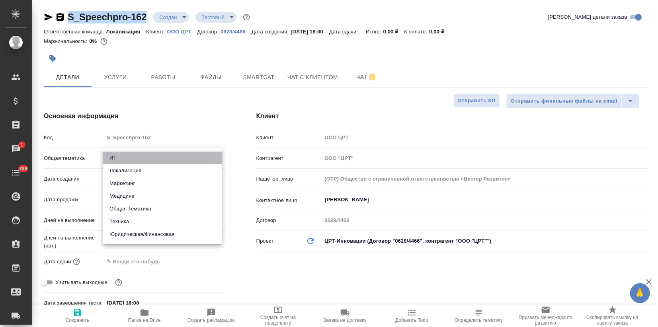
click at [120, 159] on li "ИТ" at bounding box center [162, 158] width 119 height 13
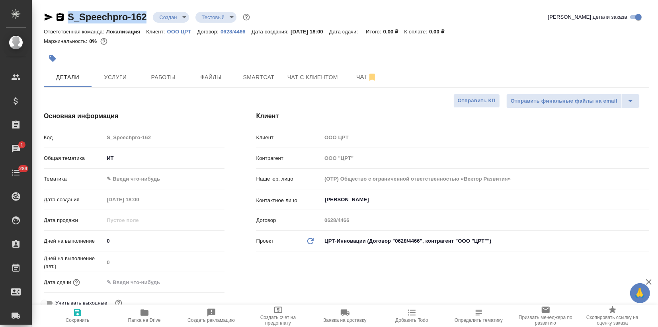
click at [123, 162] on body "🙏 .cls-1 fill:#fff; AWATERA Zagorodnikh Viktoria Клиенты Спецификации Заказы 1 …" at bounding box center [329, 163] width 658 height 327
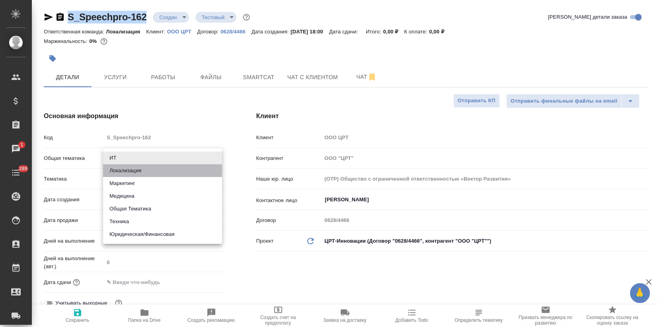
click at [129, 172] on li "Локализация" at bounding box center [162, 170] width 119 height 13
type input "local"
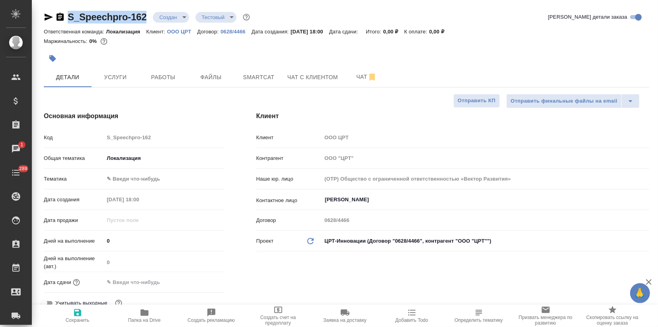
click at [125, 178] on body "🙏 .cls-1 fill:#fff; AWATERA Zagorodnikh Viktoria Клиенты Спецификации Заказы 1 …" at bounding box center [329, 163] width 658 height 327
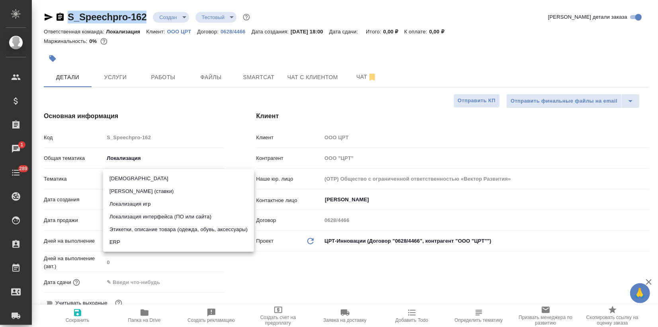
click at [150, 215] on li "Локализация интерфейса (ПО или сайта)" at bounding box center [178, 217] width 151 height 13
type input "5a8b8b956a9677013d343e0d"
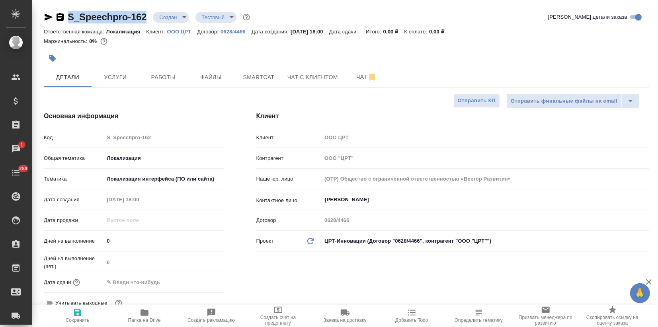
click at [77, 318] on span "Сохранить" at bounding box center [78, 321] width 24 height 6
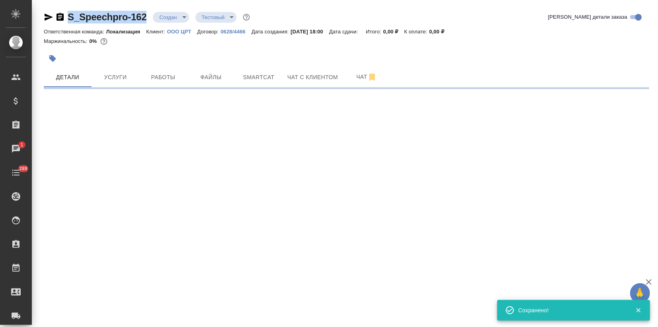
select select "RU"
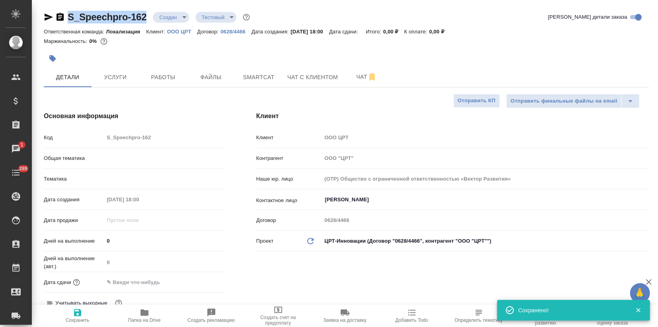
type textarea "x"
type input "Локализация"
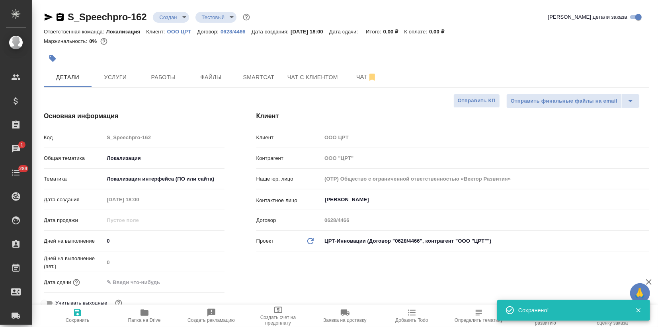
click at [198, 65] on div at bounding box center [246, 59] width 404 height 18
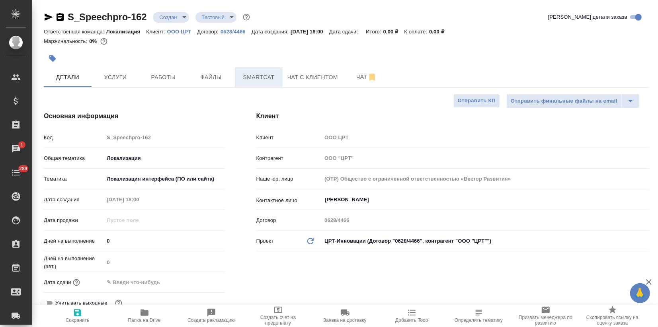
click at [255, 81] on span "Smartcat" at bounding box center [259, 77] width 38 height 10
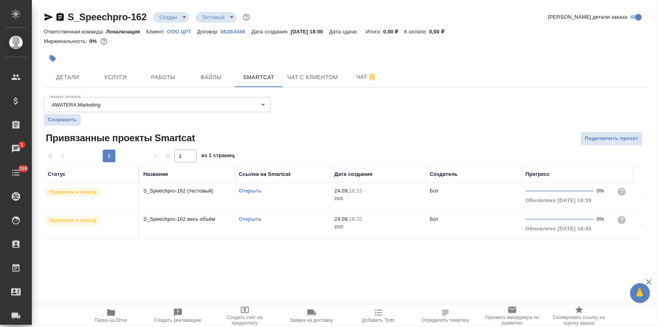
click at [255, 217] on link "Открыть" at bounding box center [250, 219] width 23 height 6
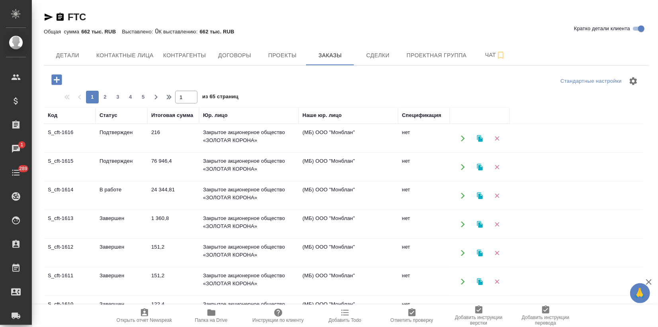
click at [175, 170] on td "76 946,4" at bounding box center [173, 167] width 52 height 28
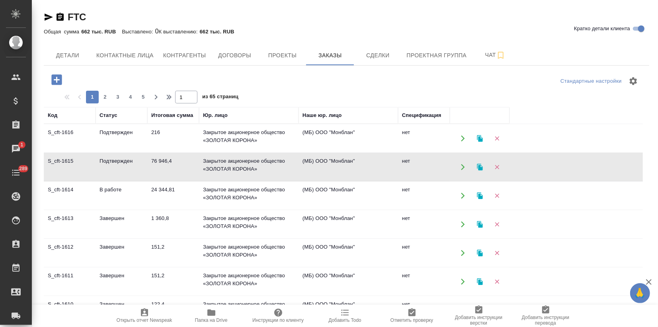
click at [175, 170] on td "76 946,4" at bounding box center [173, 167] width 52 height 28
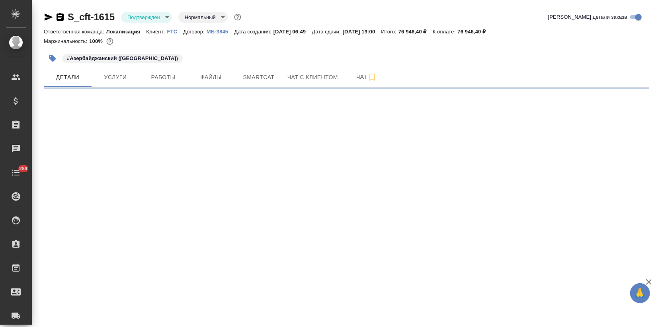
select select "RU"
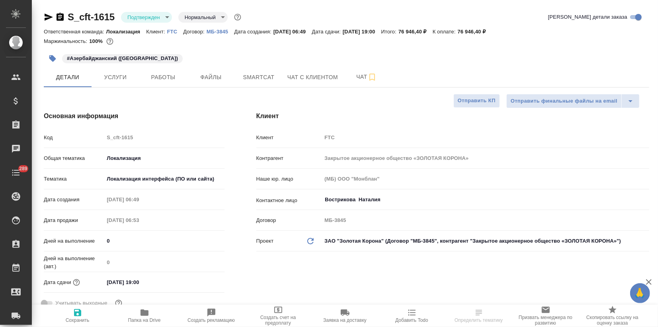
type textarea "x"
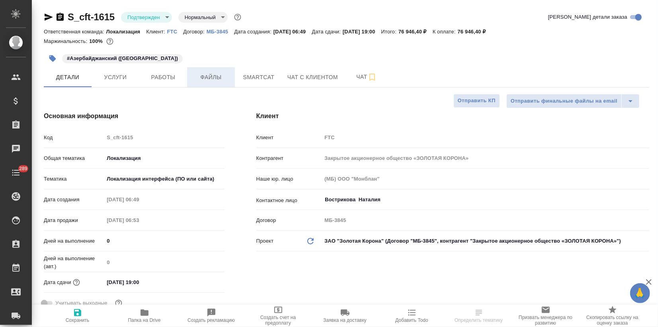
type textarea "x"
click at [258, 78] on span "Smartcat" at bounding box center [259, 77] width 38 height 10
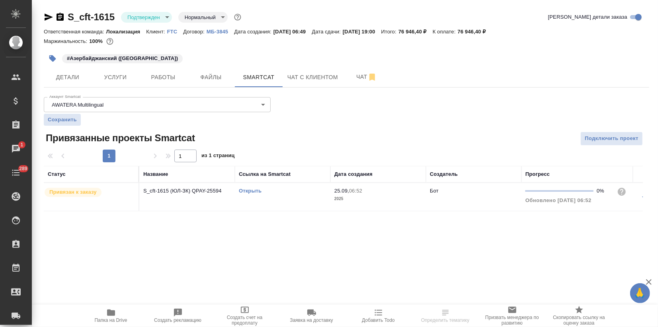
click at [246, 192] on link "Открыть" at bounding box center [250, 191] width 23 height 6
